Goal: Task Accomplishment & Management: Manage account settings

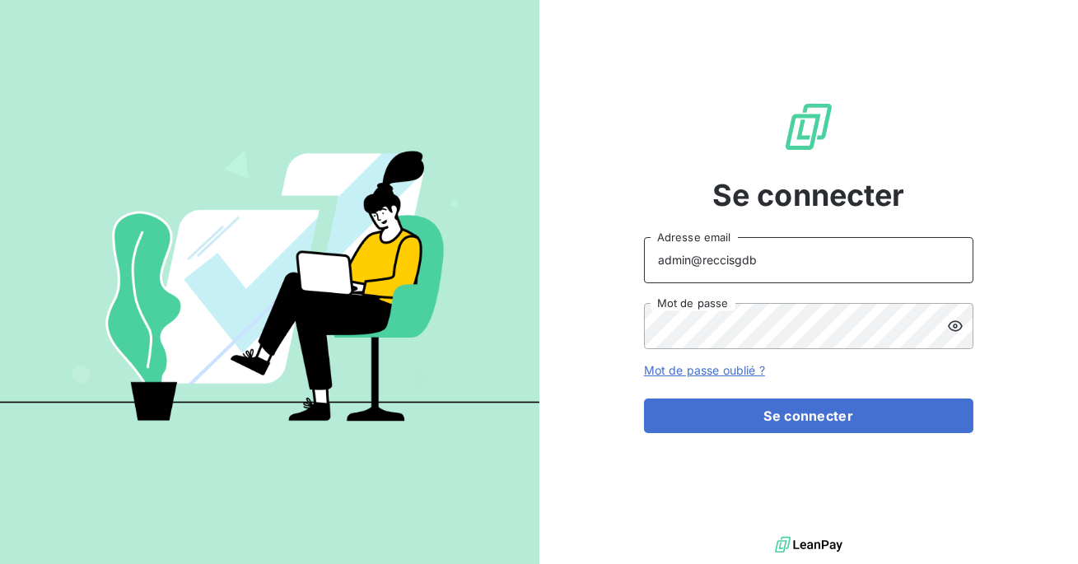
click at [809, 261] on input "admin@reccisgdb" at bounding box center [808, 260] width 329 height 46
type input "admin@reccibreuillet"
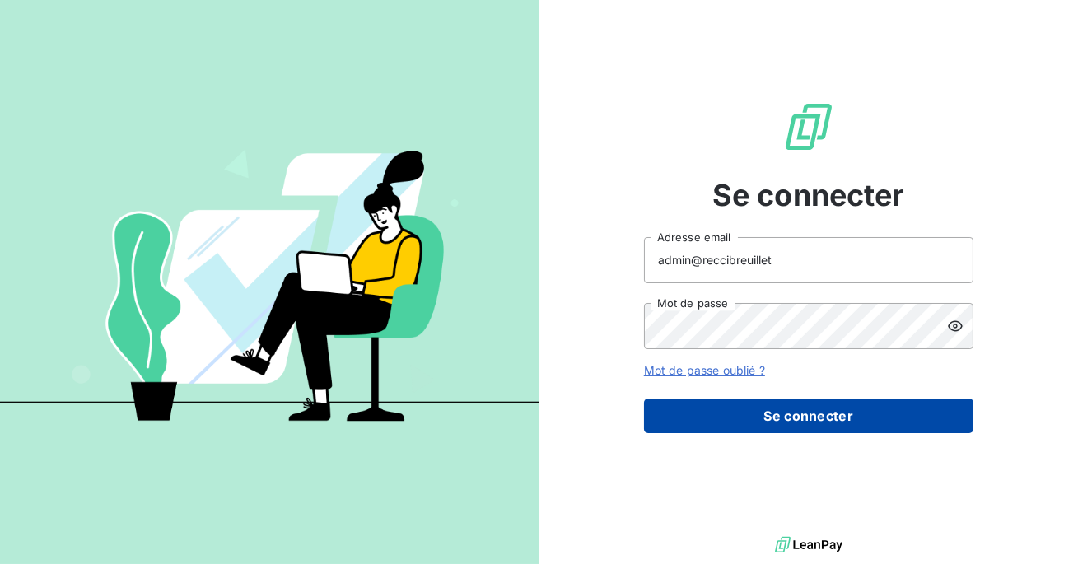
click at [796, 403] on button "Se connecter" at bounding box center [808, 416] width 329 height 35
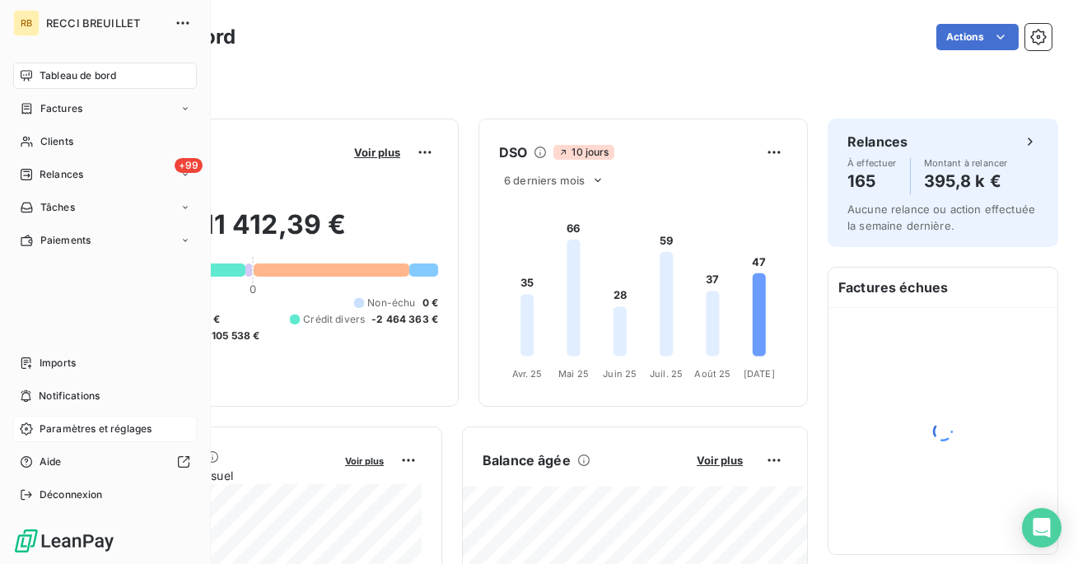
click at [77, 423] on span "Paramètres et réglages" at bounding box center [96, 429] width 112 height 15
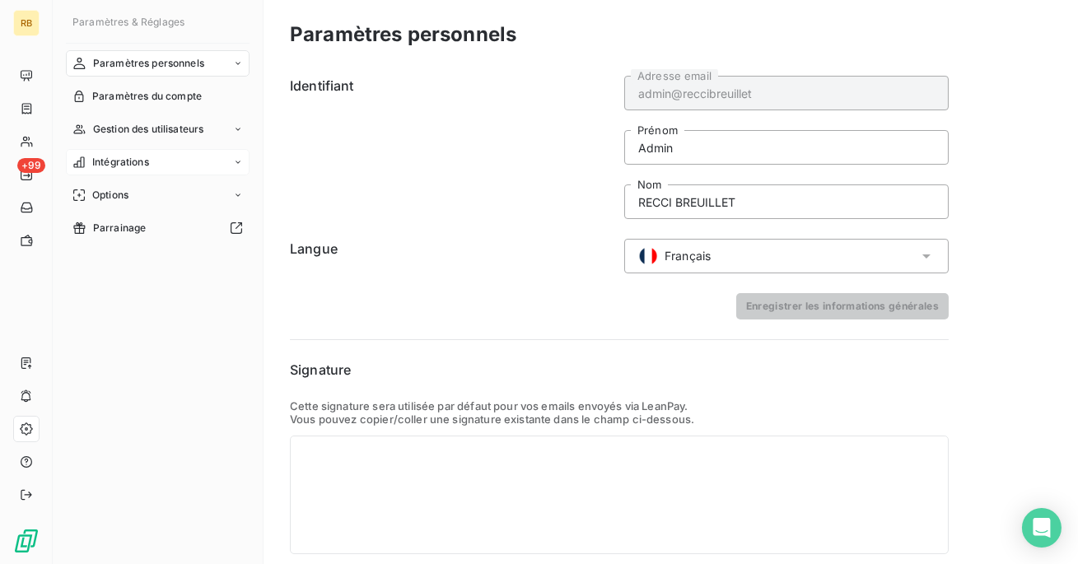
click at [160, 151] on div "Intégrations" at bounding box center [158, 162] width 184 height 26
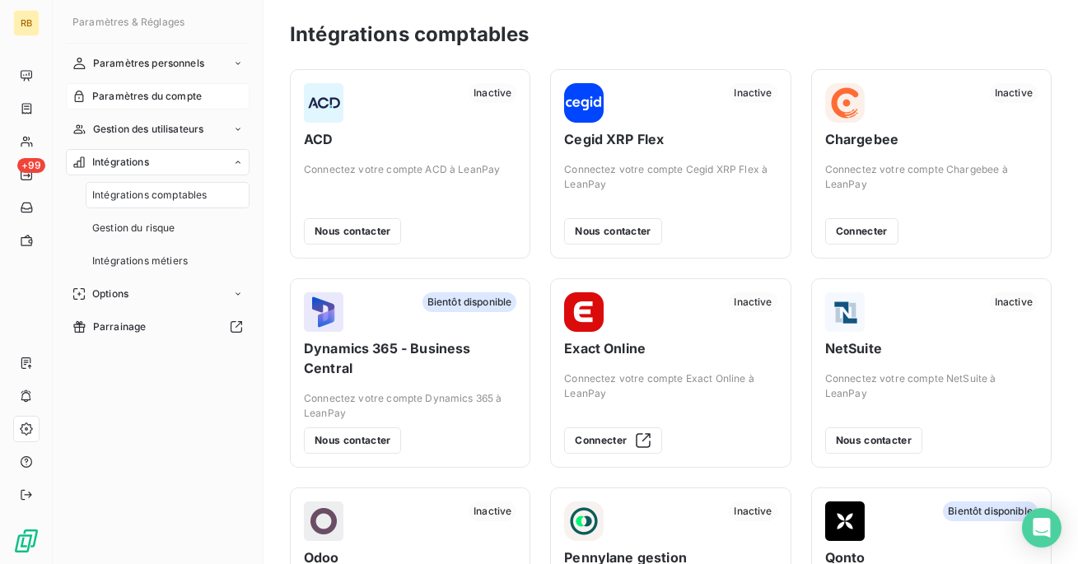
click at [157, 91] on span "Paramètres du compte" at bounding box center [147, 96] width 110 height 15
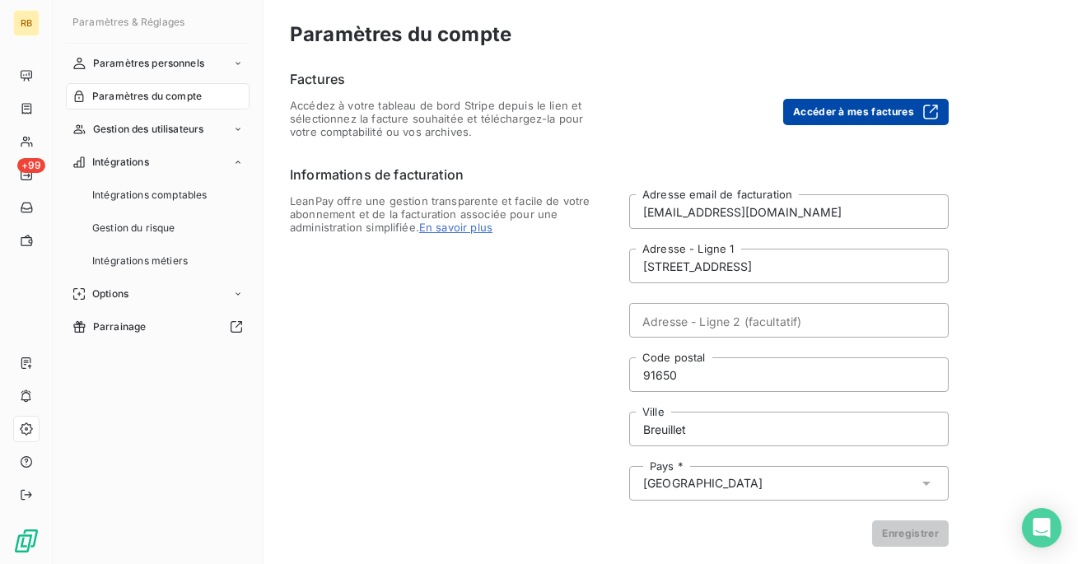
click at [863, 105] on button "Accéder à mes factures" at bounding box center [866, 112] width 166 height 26
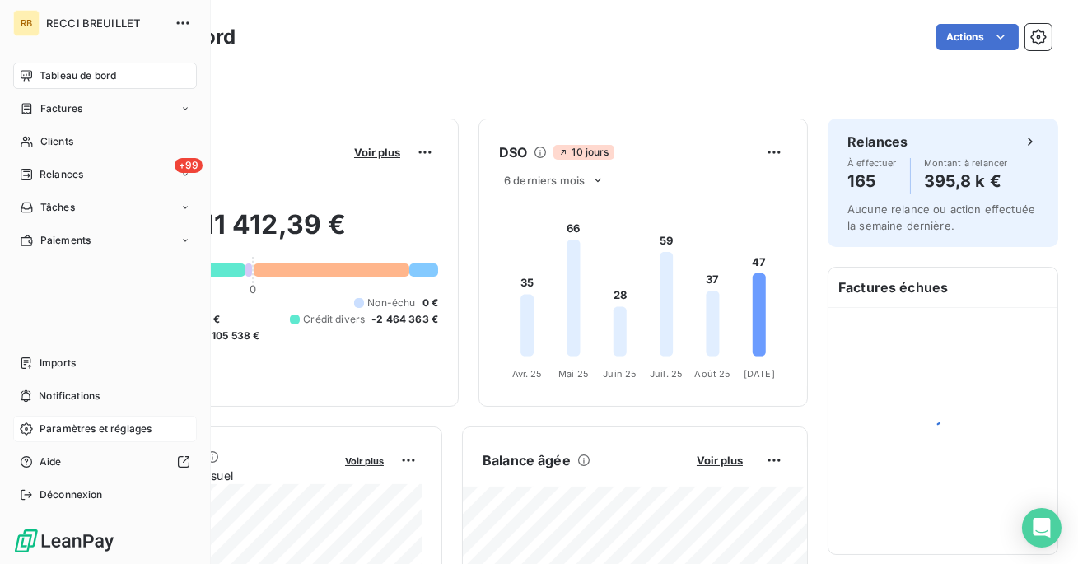
click at [52, 430] on span "Paramètres et réglages" at bounding box center [96, 429] width 112 height 15
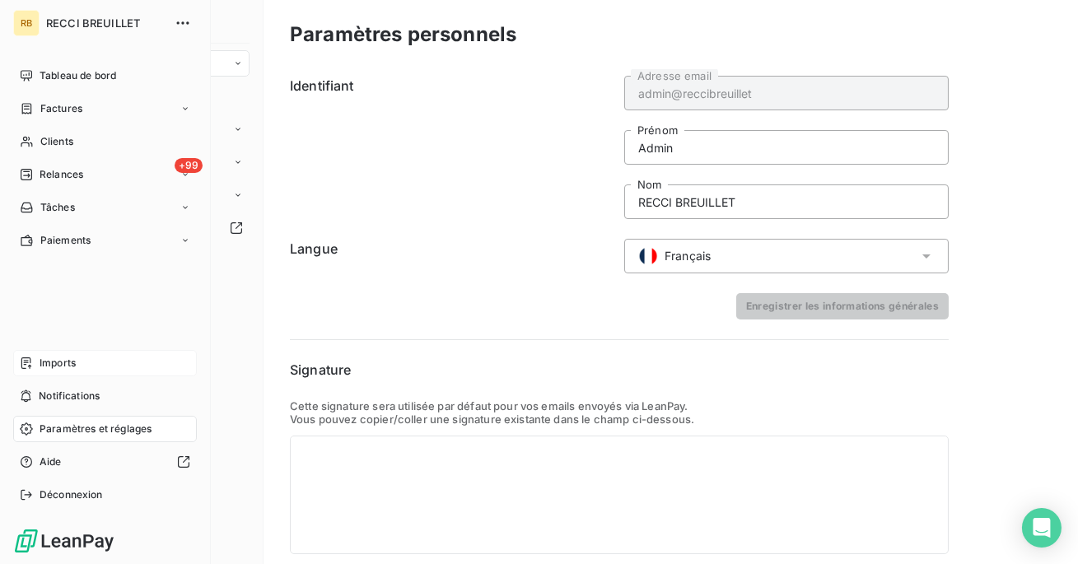
click at [68, 364] on span "Imports" at bounding box center [58, 363] width 36 height 15
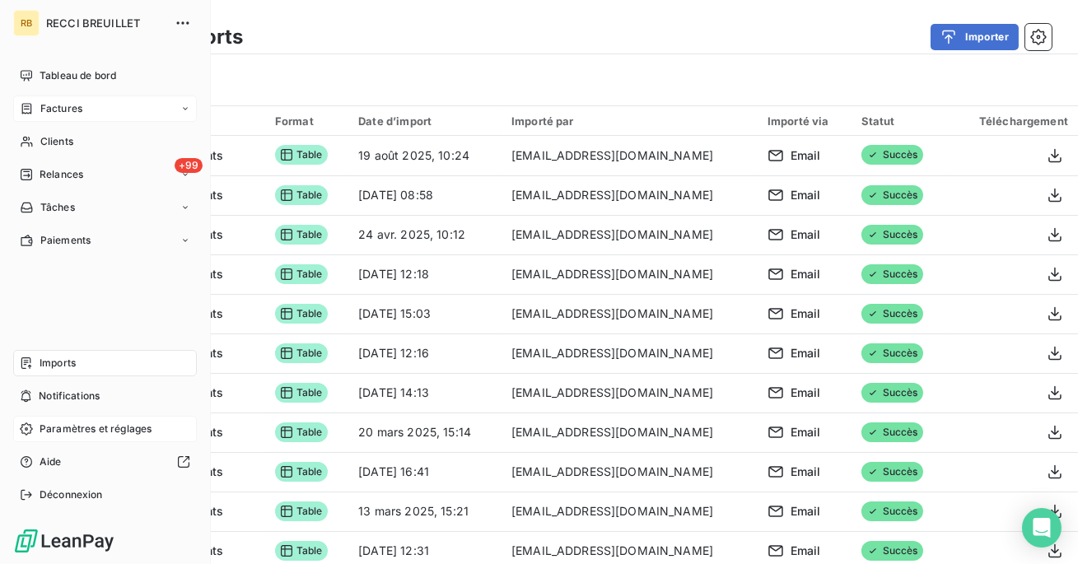
click at [61, 112] on span "Factures" at bounding box center [61, 108] width 42 height 15
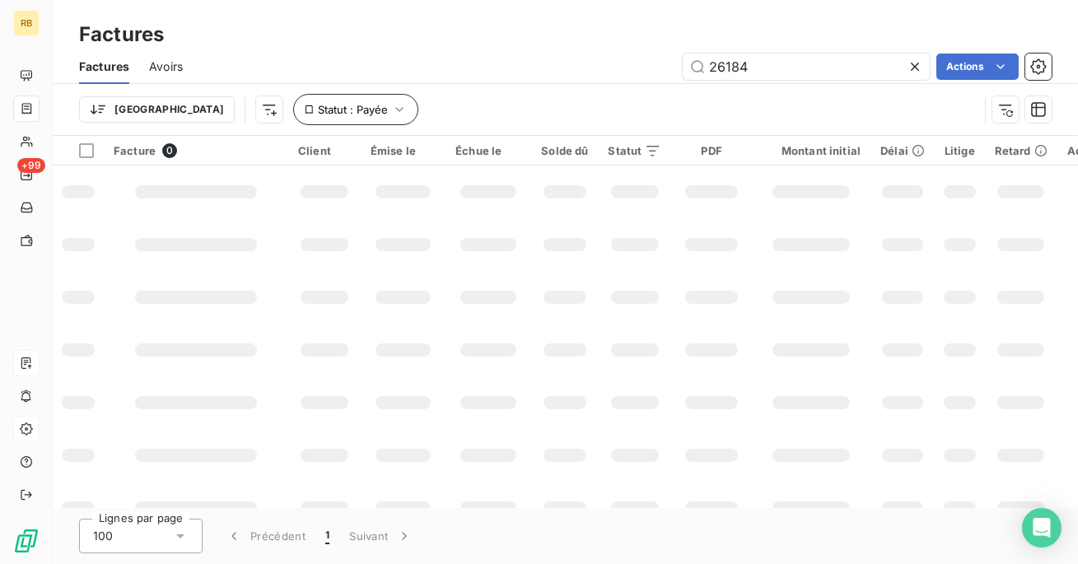
type input "26184"
click at [318, 106] on span "Statut : Payée" at bounding box center [353, 109] width 70 height 13
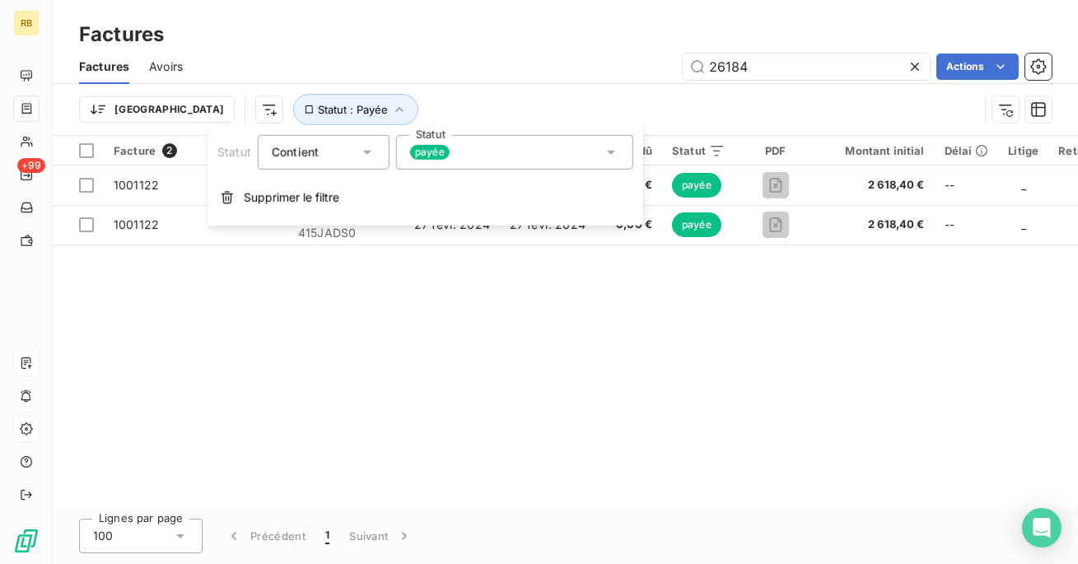
click at [262, 262] on div "Facture 2 Client Émise le Échue le Solde dû Statut PDF Montant initial Délai Li…" at bounding box center [566, 322] width 1026 height 372
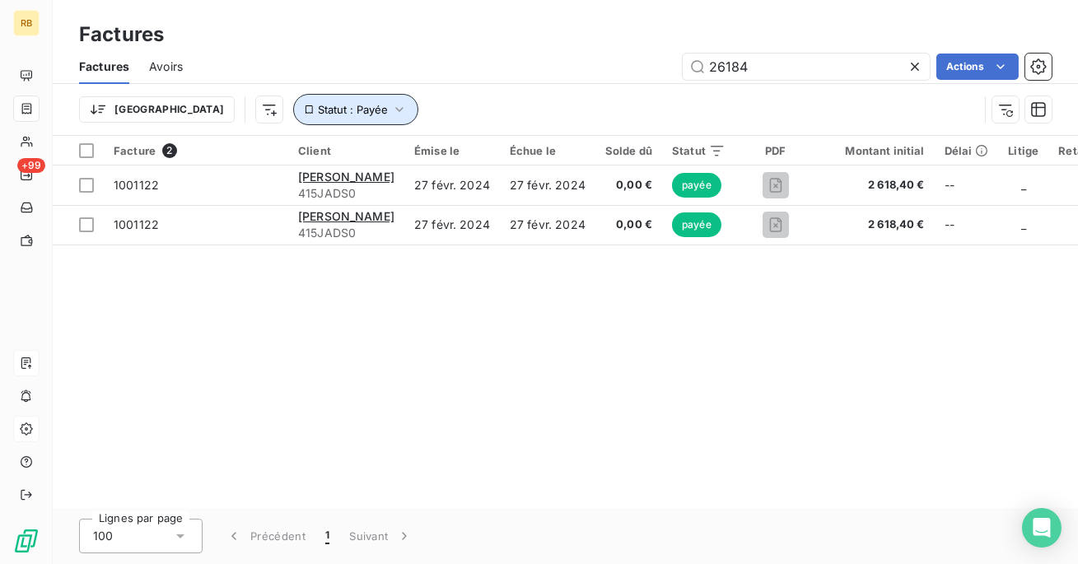
click at [318, 110] on span "Statut : Payée" at bounding box center [353, 109] width 70 height 13
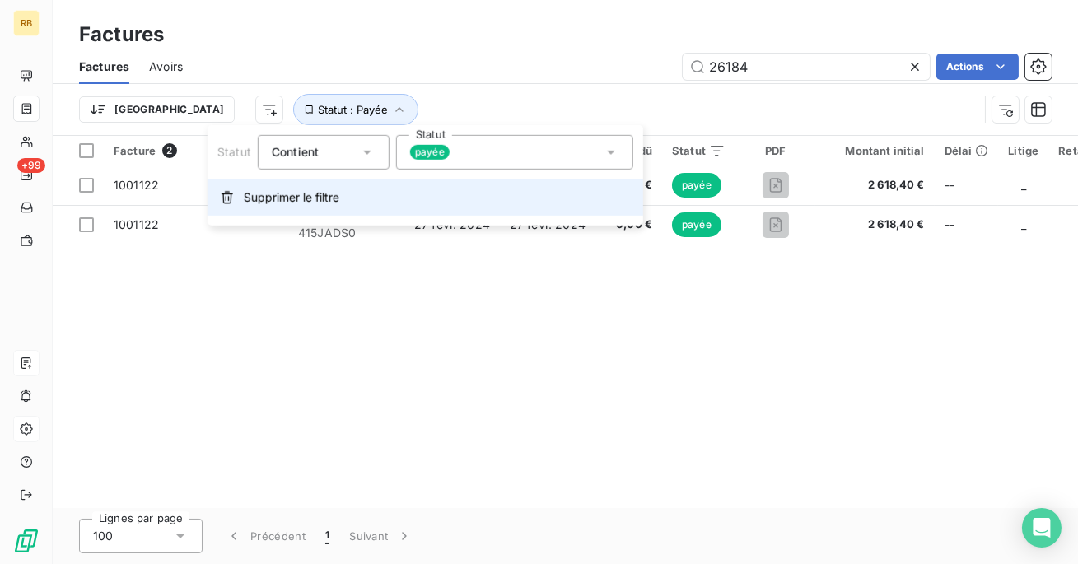
click at [304, 197] on span "Supprimer le filtre" at bounding box center [292, 197] width 96 height 16
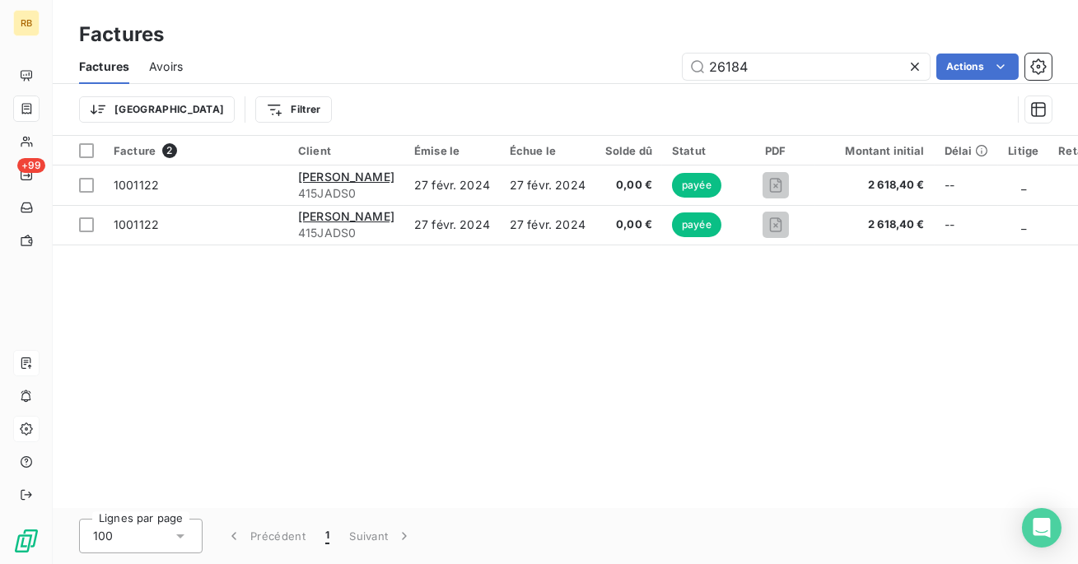
click at [911, 73] on icon at bounding box center [915, 66] width 16 height 16
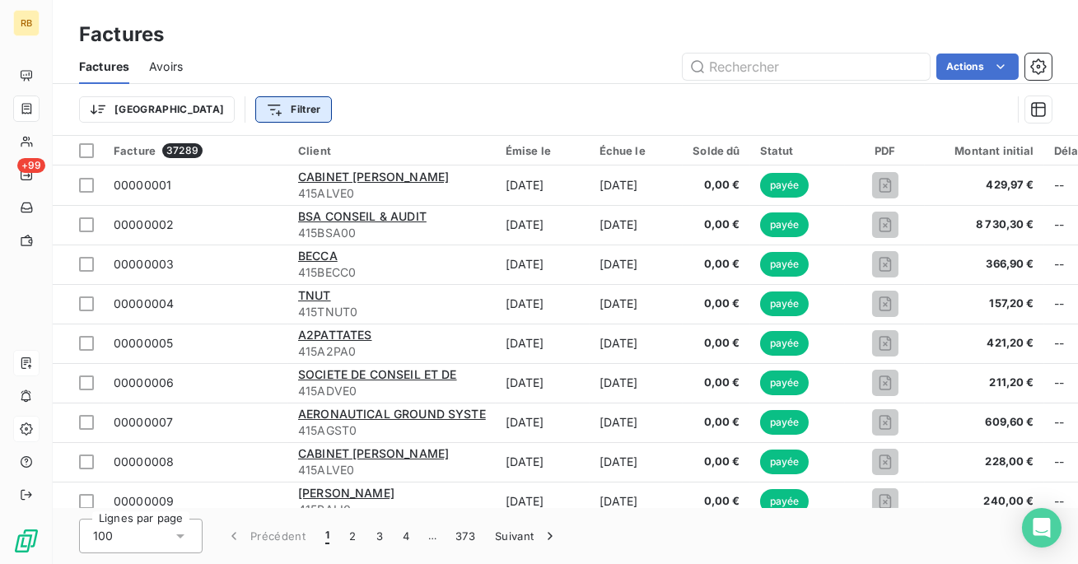
click at [227, 104] on html "RB +99 Factures Factures Avoirs Actions Trier Filtrer Facture 37289 Client Émis…" at bounding box center [539, 282] width 1078 height 564
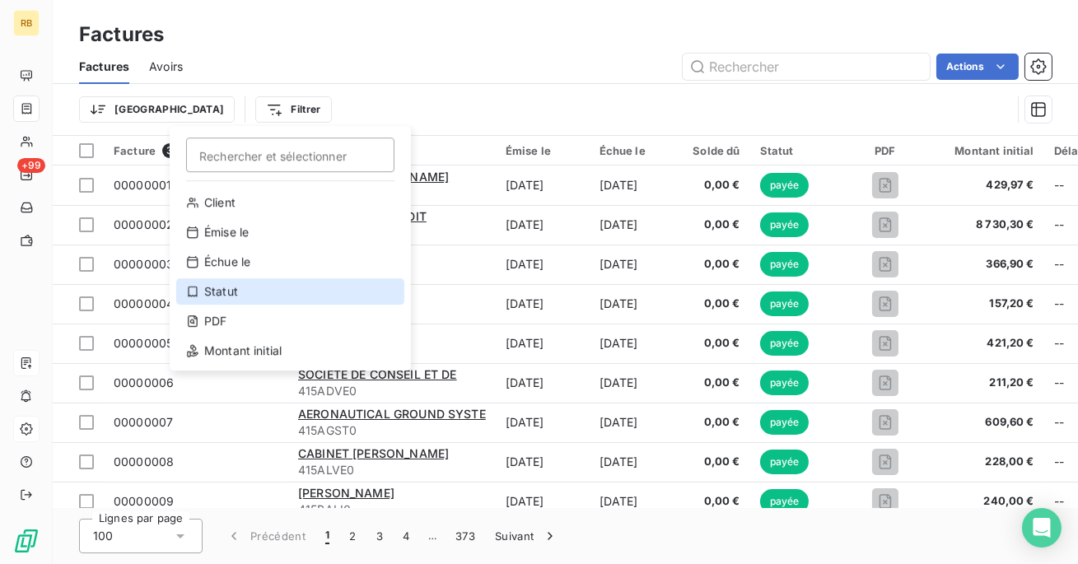
click at [274, 293] on div "Statut" at bounding box center [290, 291] width 228 height 26
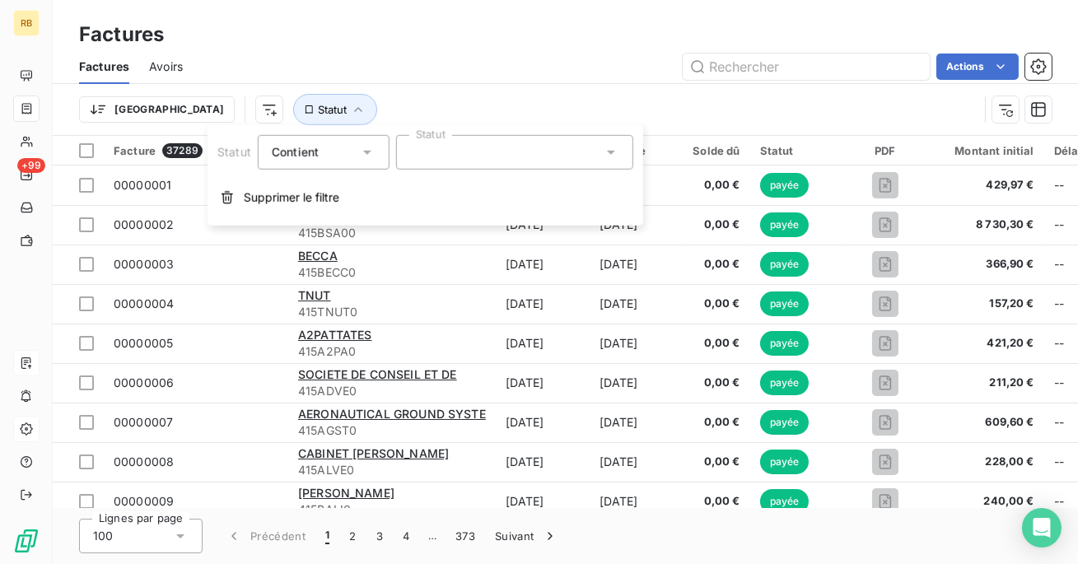
click at [456, 151] on div at bounding box center [514, 152] width 237 height 35
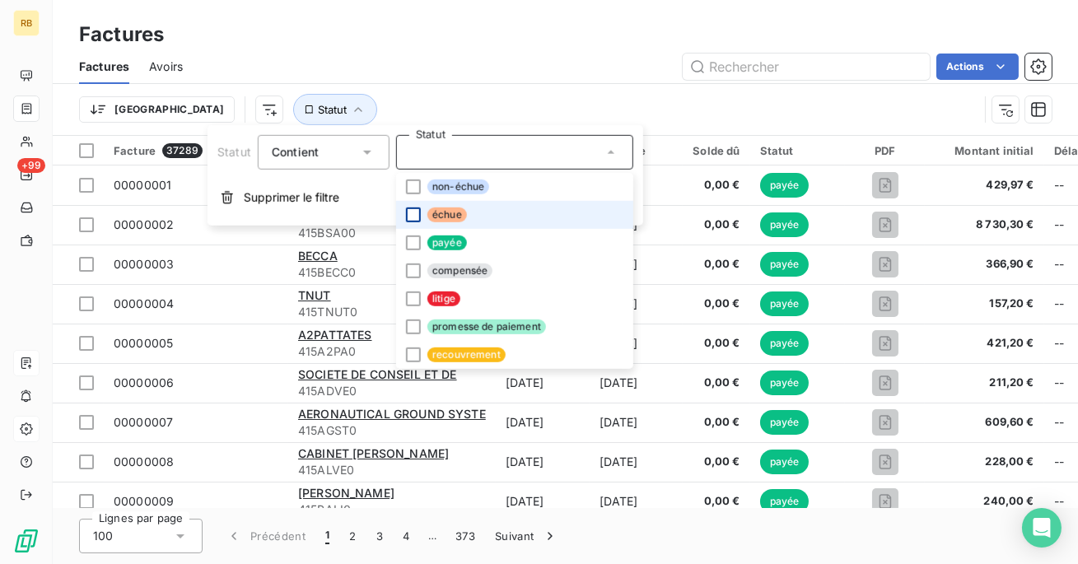
click at [414, 218] on div at bounding box center [413, 215] width 15 height 15
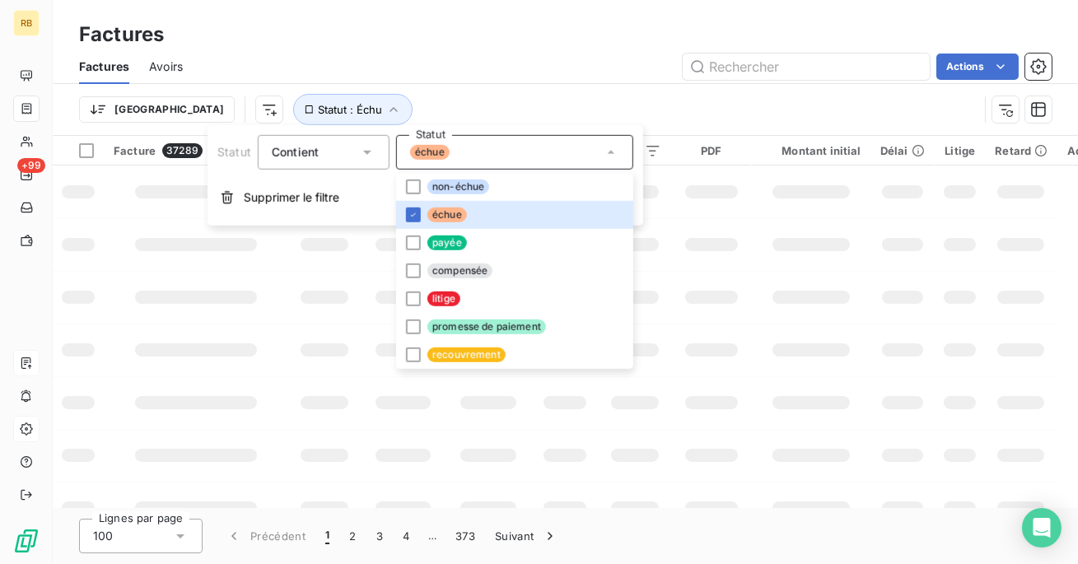
click at [445, 43] on div "Factures" at bounding box center [566, 35] width 1026 height 30
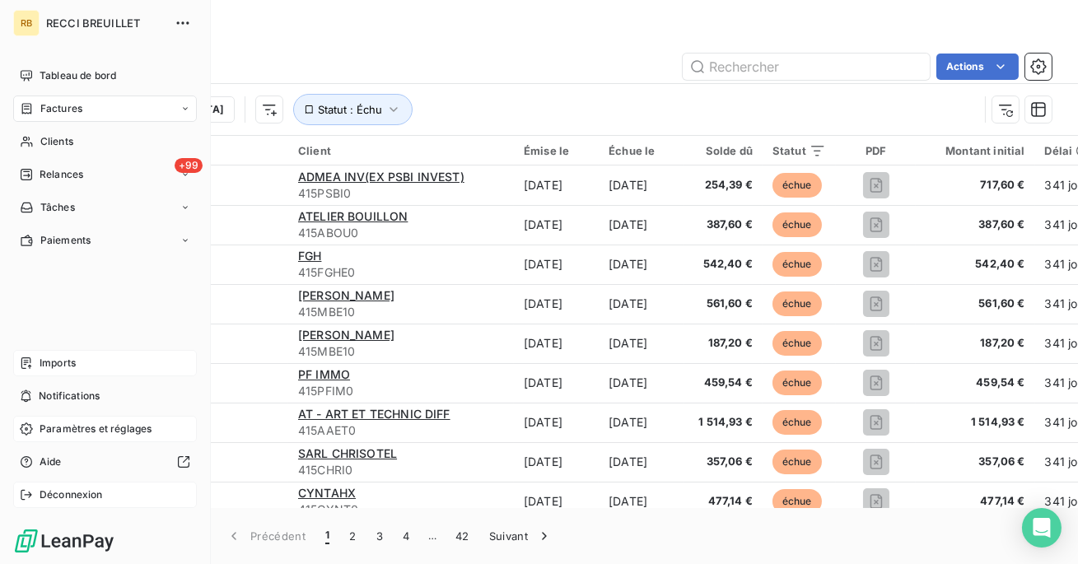
click at [53, 489] on span "Déconnexion" at bounding box center [71, 495] width 63 height 15
